Goal: Check status: Check status

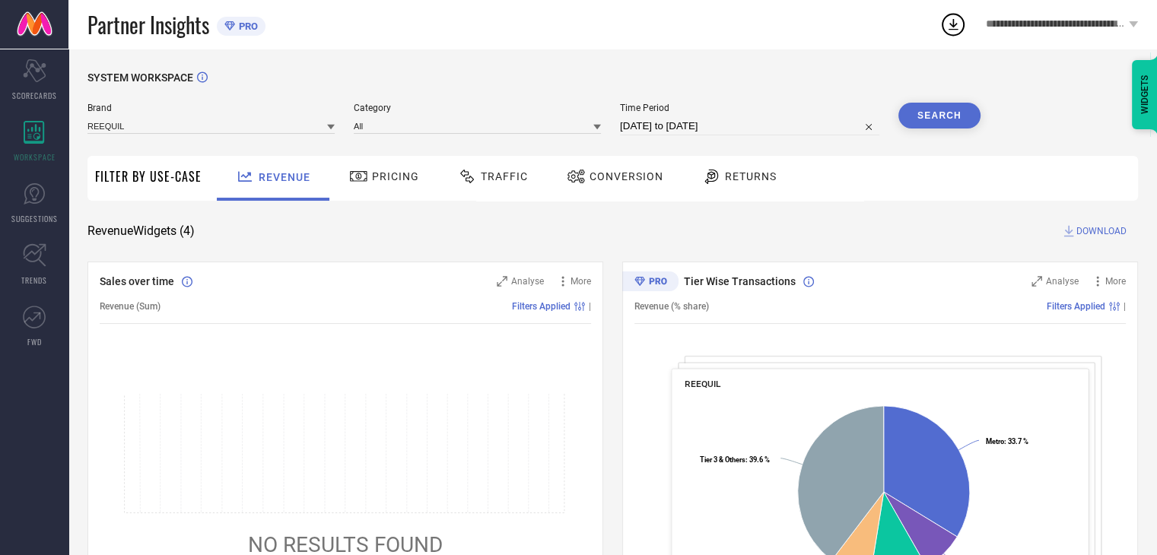
click at [597, 190] on div "Conversion" at bounding box center [615, 178] width 135 height 45
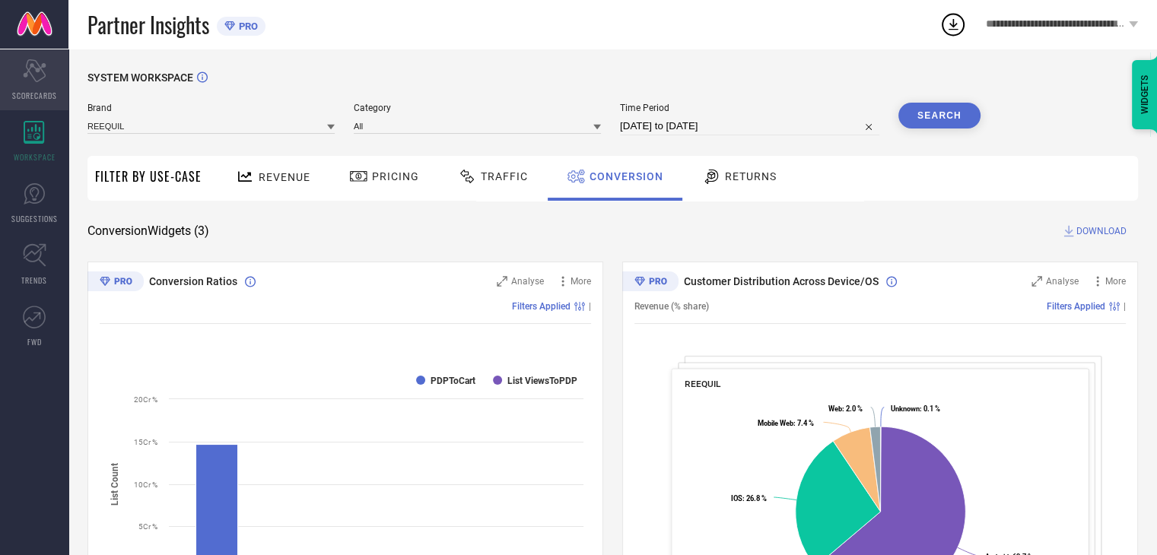
click at [27, 81] on div "Scorecard SCORECARDS" at bounding box center [34, 79] width 68 height 61
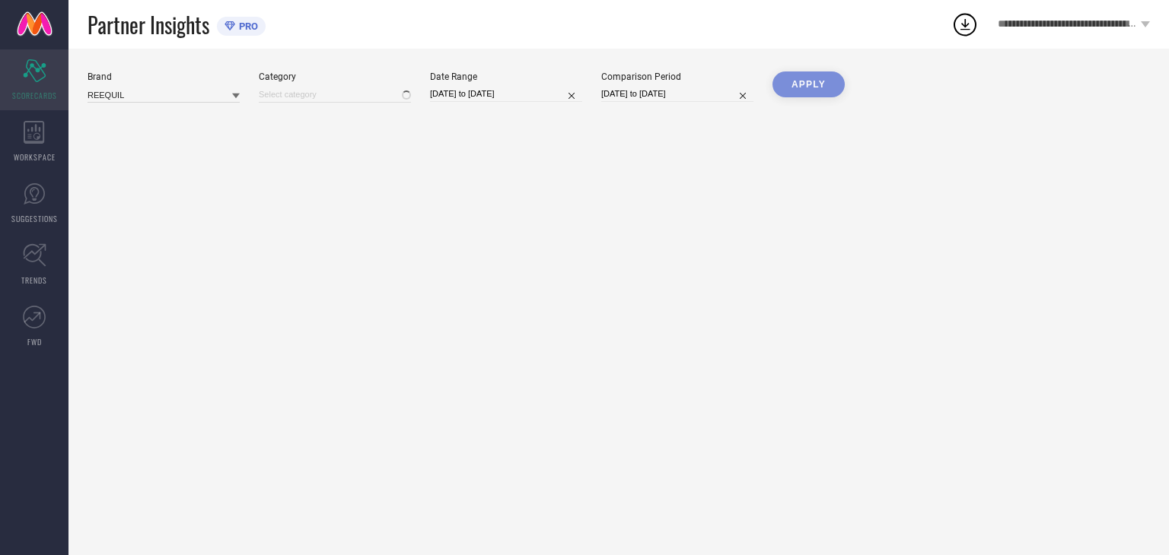
type input "All"
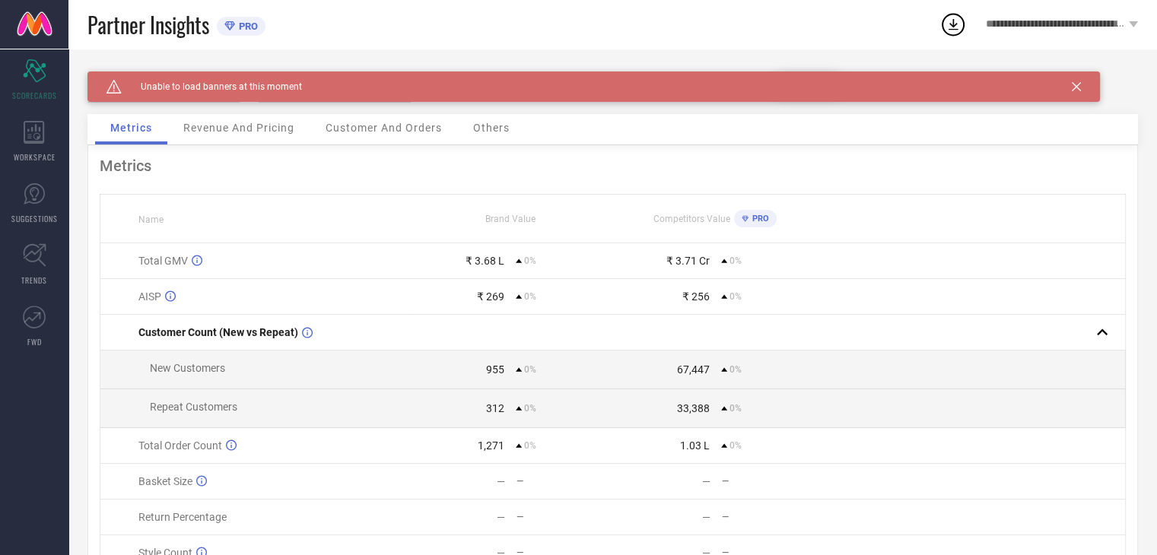
click at [1078, 89] on icon at bounding box center [1076, 86] width 9 height 9
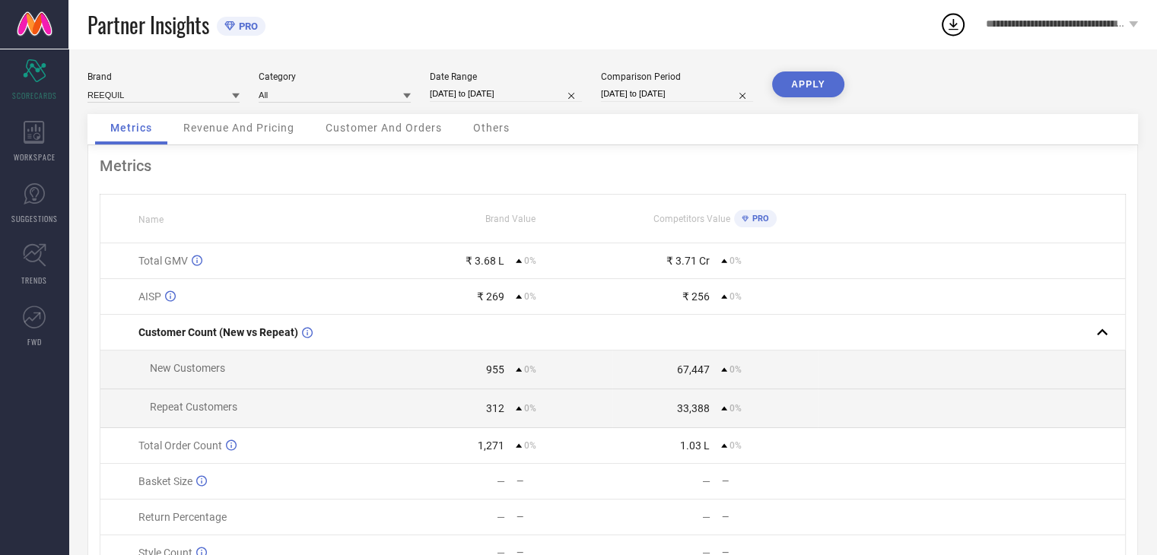
click at [527, 91] on input "24-09-2025 to 30-09-2025" at bounding box center [506, 94] width 152 height 16
select select "8"
select select "2025"
select select "9"
select select "2025"
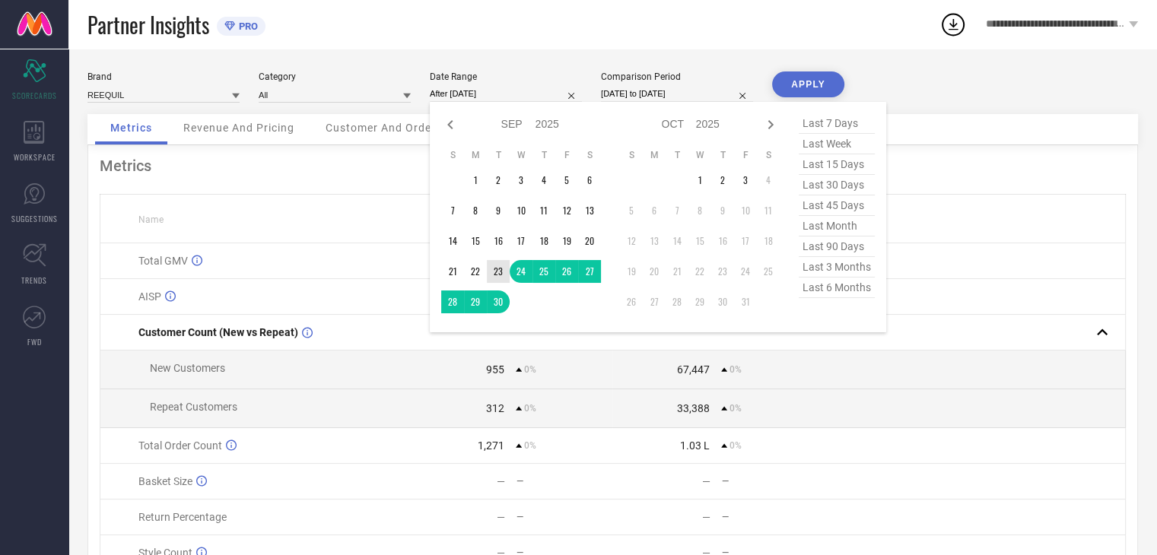
click at [498, 275] on td "23" at bounding box center [498, 271] width 23 height 23
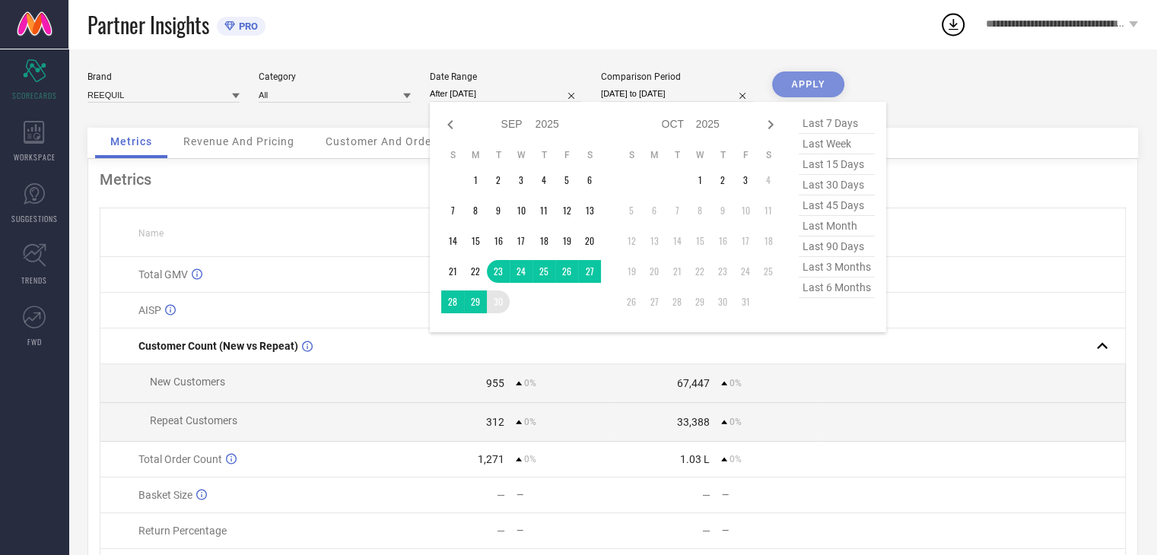
type input "23-09-2025 to 30-09-2025"
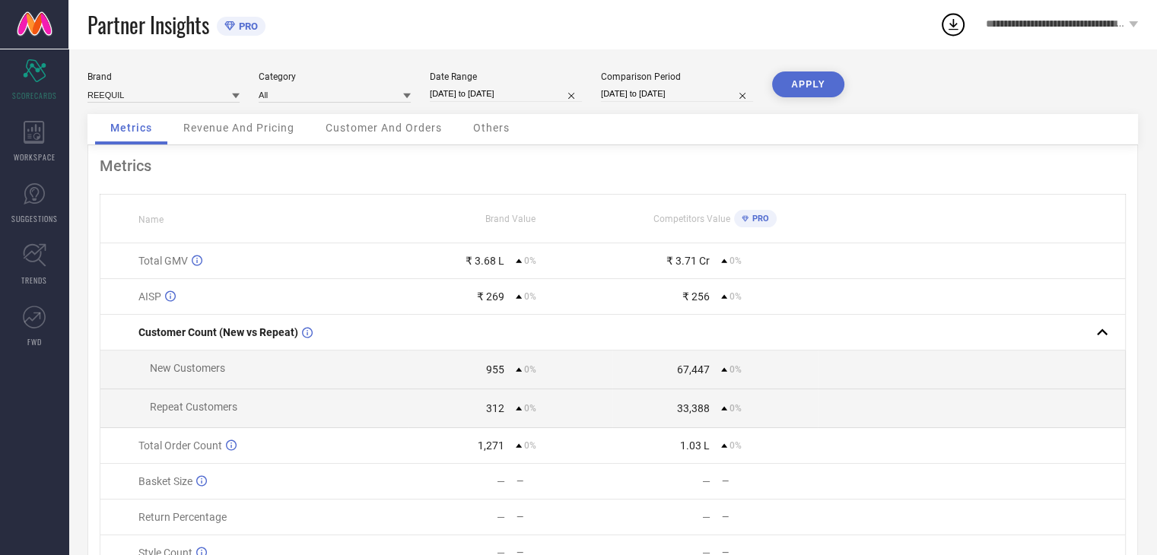
click at [499, 86] on input "23-09-2025 to 30-09-2025" at bounding box center [506, 94] width 152 height 16
select select "8"
select select "2025"
select select "9"
select select "2025"
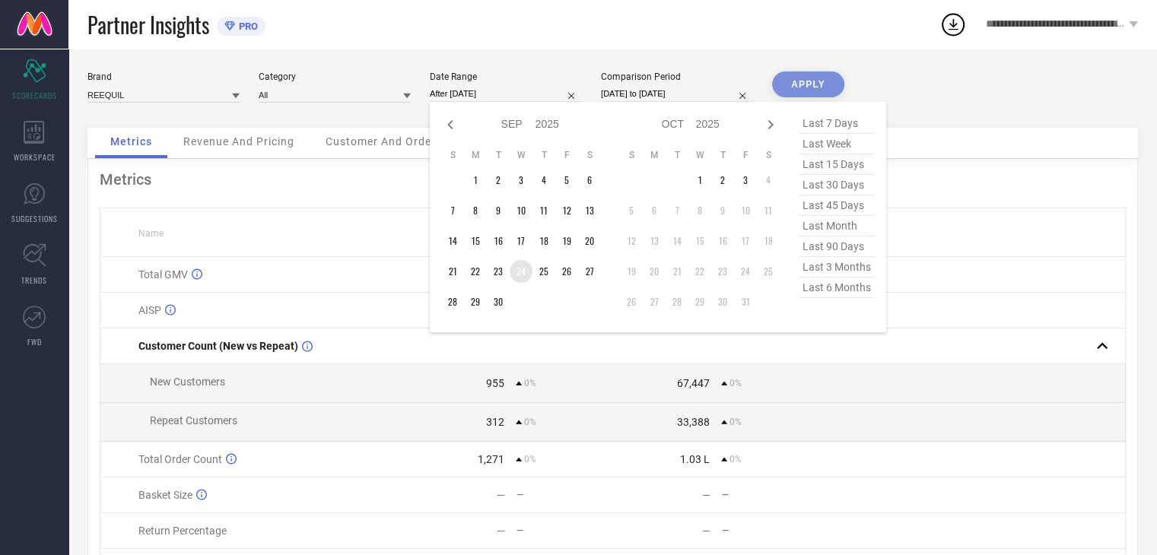
click at [524, 275] on td "24" at bounding box center [521, 271] width 23 height 23
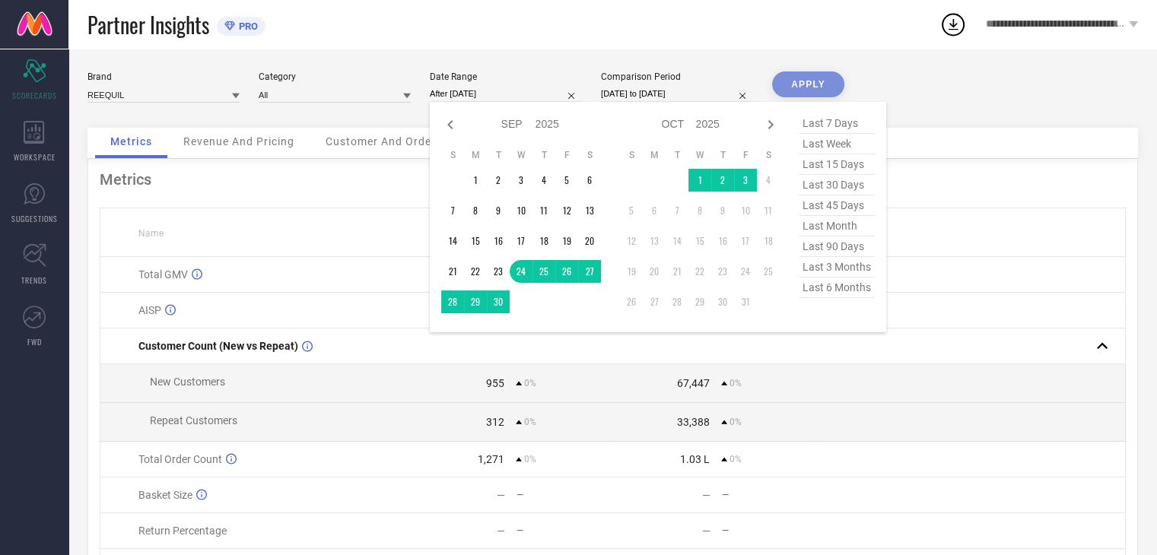
type input "24-09-2025 to 30-09-2025"
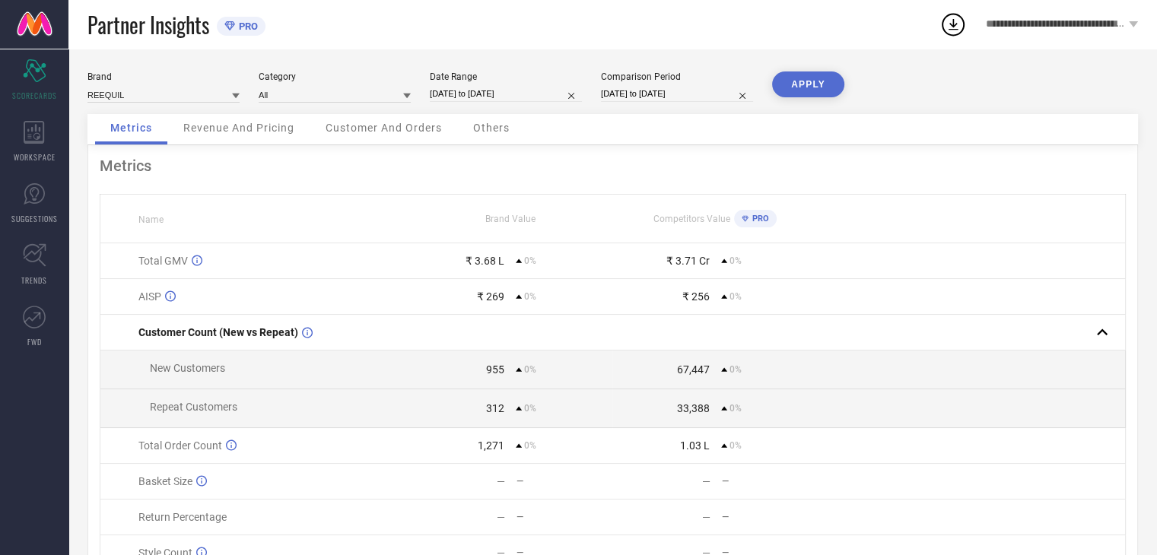
click at [813, 92] on button "APPLY" at bounding box center [808, 85] width 72 height 26
select select "8"
select select "2025"
select select "9"
select select "2025"
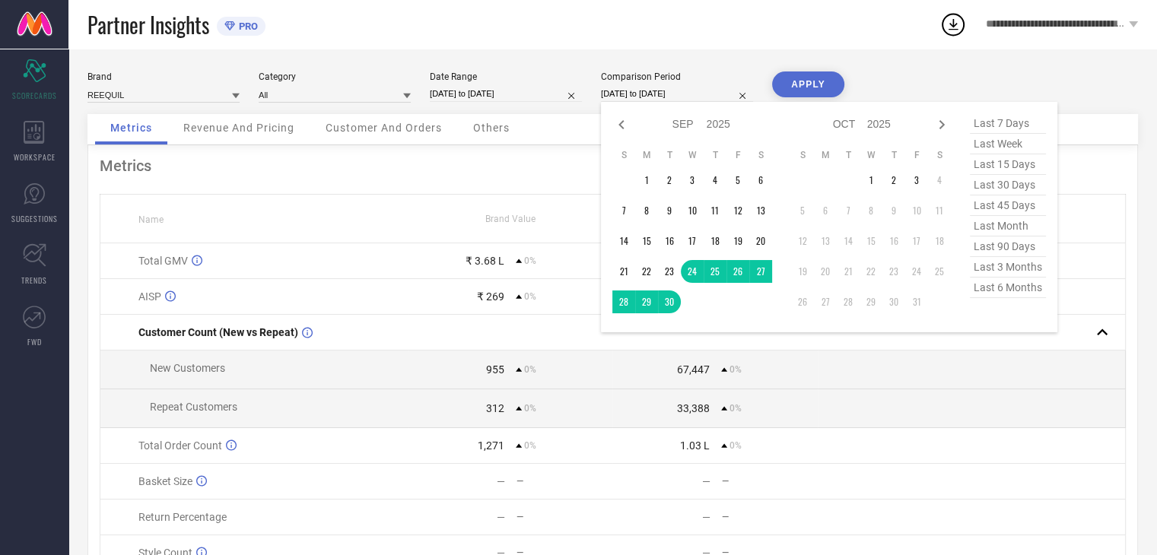
click at [694, 86] on input "24-09-2025 to 30-09-2025" at bounding box center [677, 94] width 152 height 16
click at [811, 87] on button "APPLY" at bounding box center [808, 85] width 72 height 26
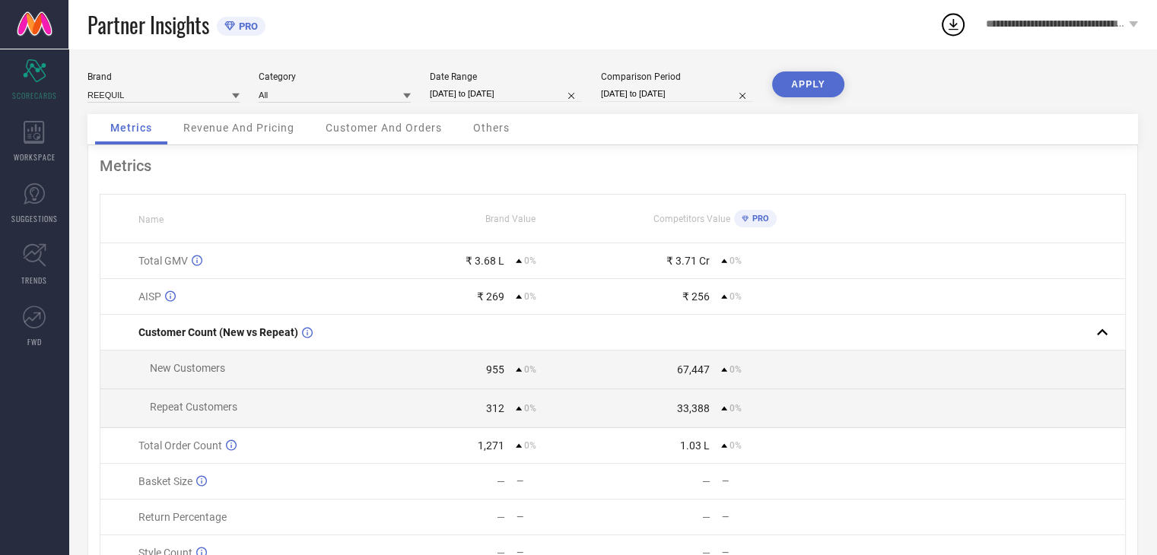
click at [489, 129] on span "Others" at bounding box center [491, 128] width 37 height 12
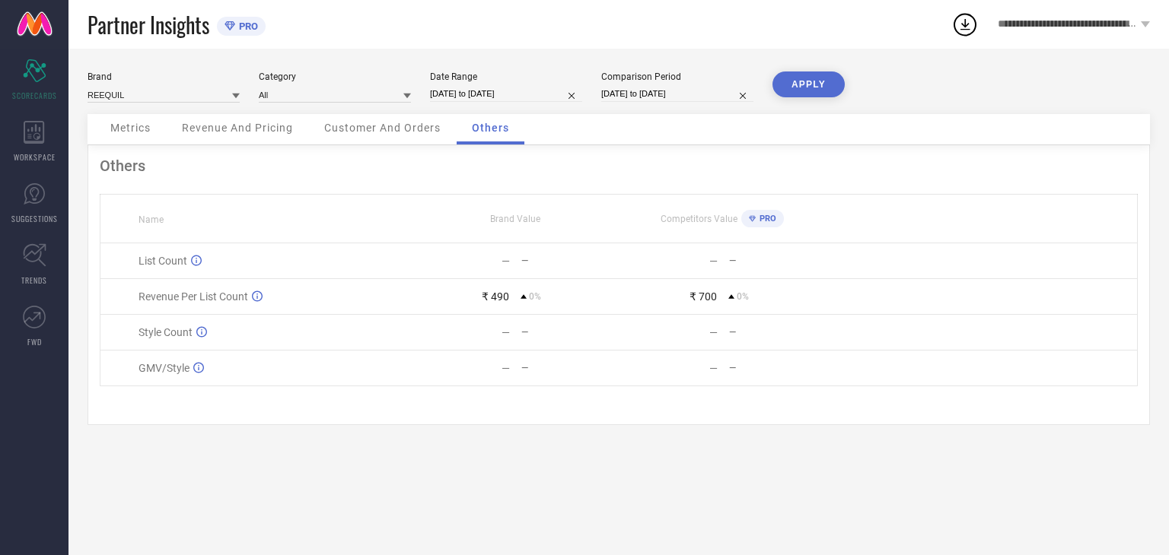
click at [151, 134] on div "Metrics" at bounding box center [130, 129] width 71 height 30
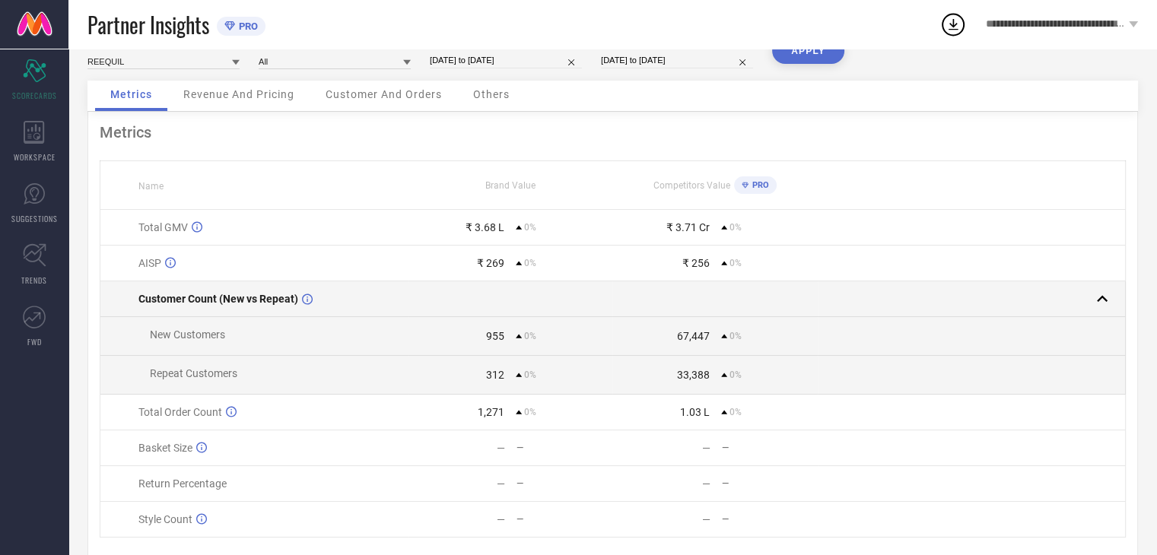
scroll to position [8, 0]
